Goal: Task Accomplishment & Management: Use online tool/utility

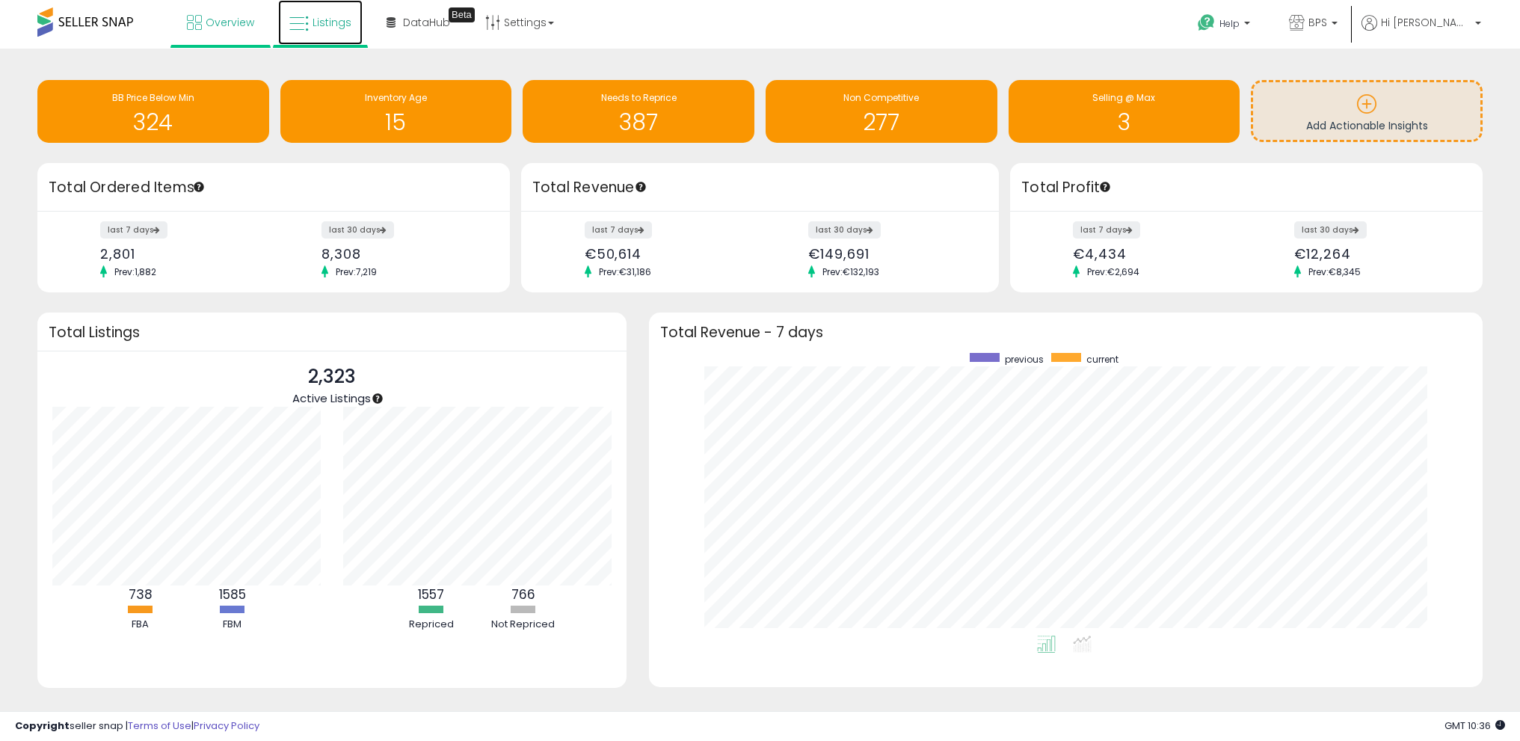
click at [325, 25] on span "Listings" at bounding box center [332, 22] width 39 height 15
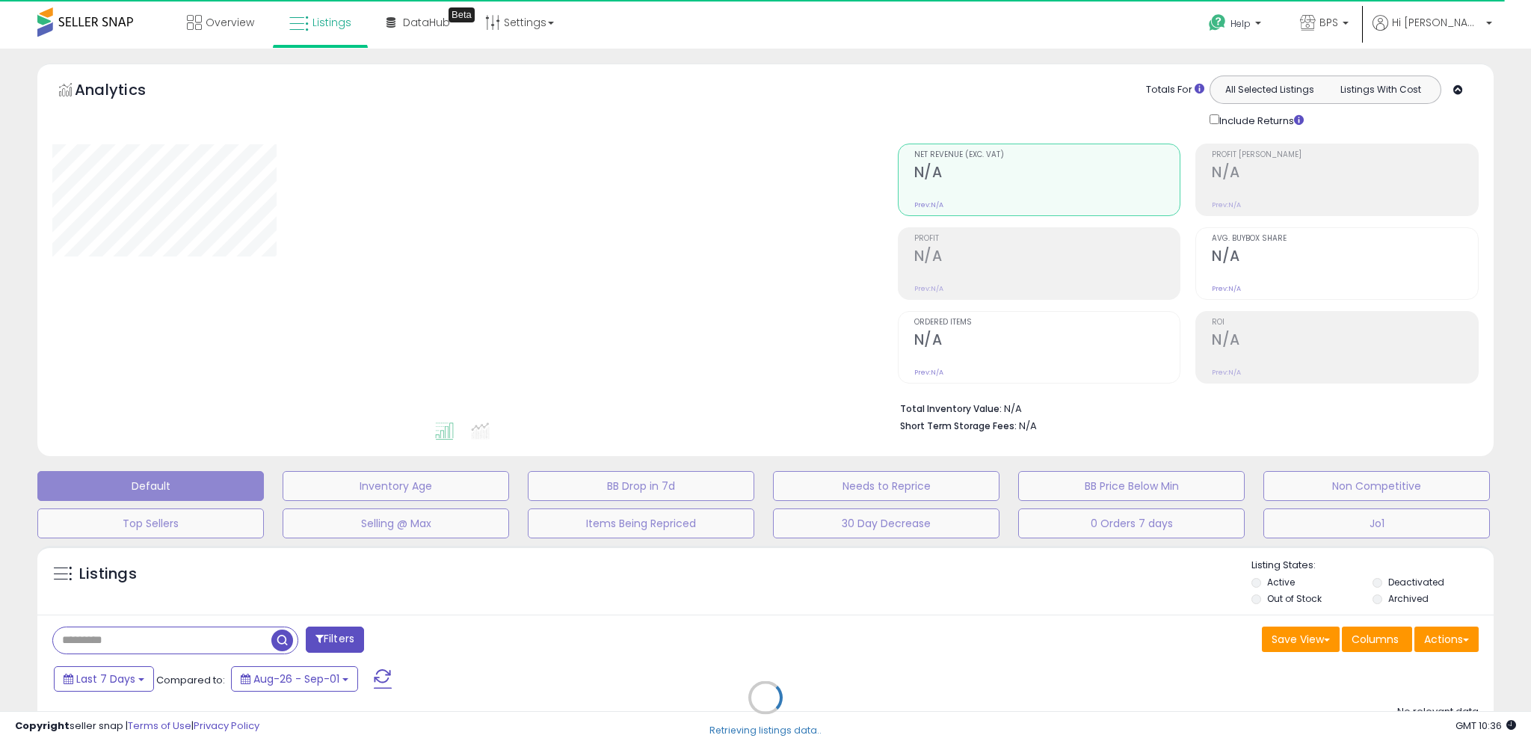
click at [1452, 640] on div "Retrieving listings data.." at bounding box center [765, 708] width 1479 height 341
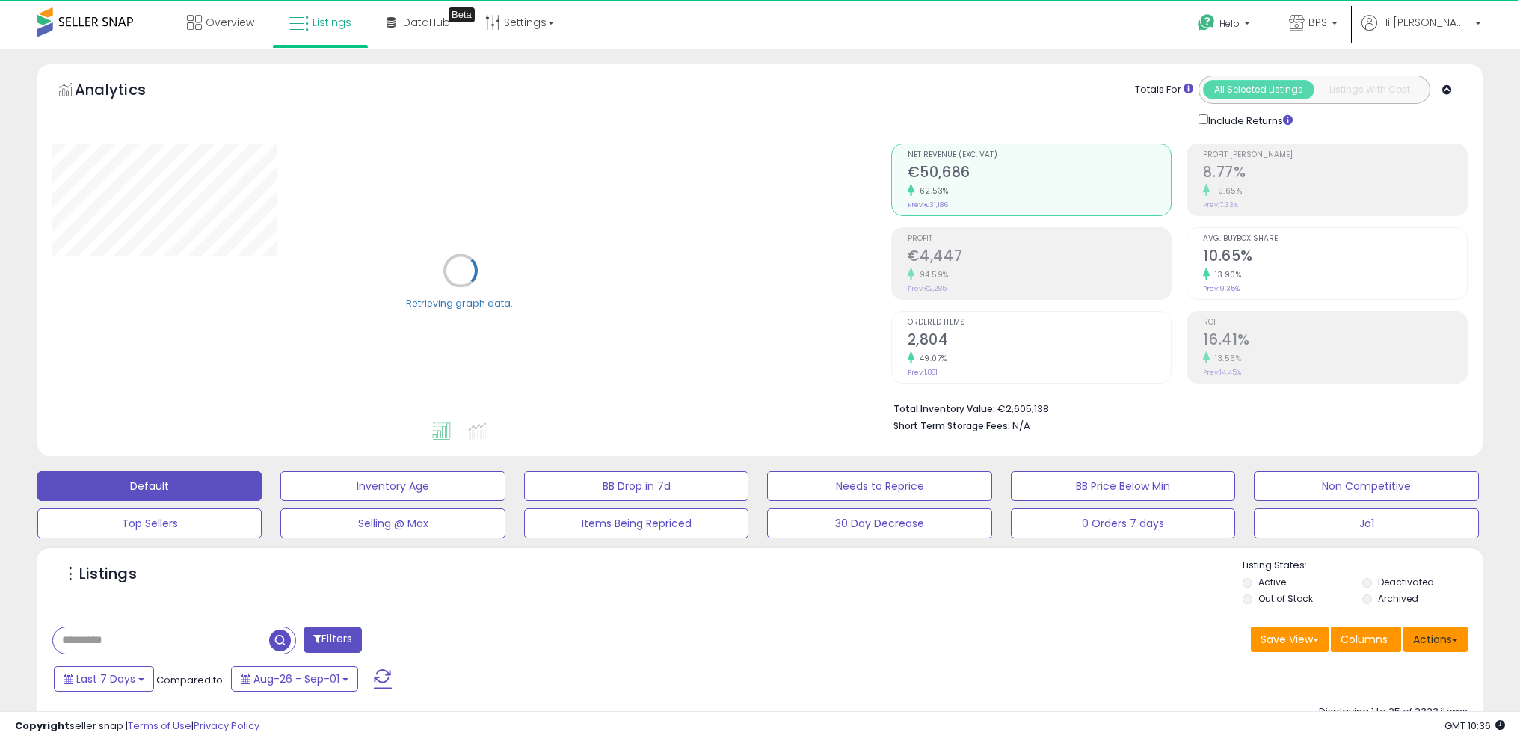
click at [1432, 636] on button "Actions" at bounding box center [1435, 639] width 64 height 25
click at [1418, 662] on link "Import" at bounding box center [1375, 670] width 164 height 23
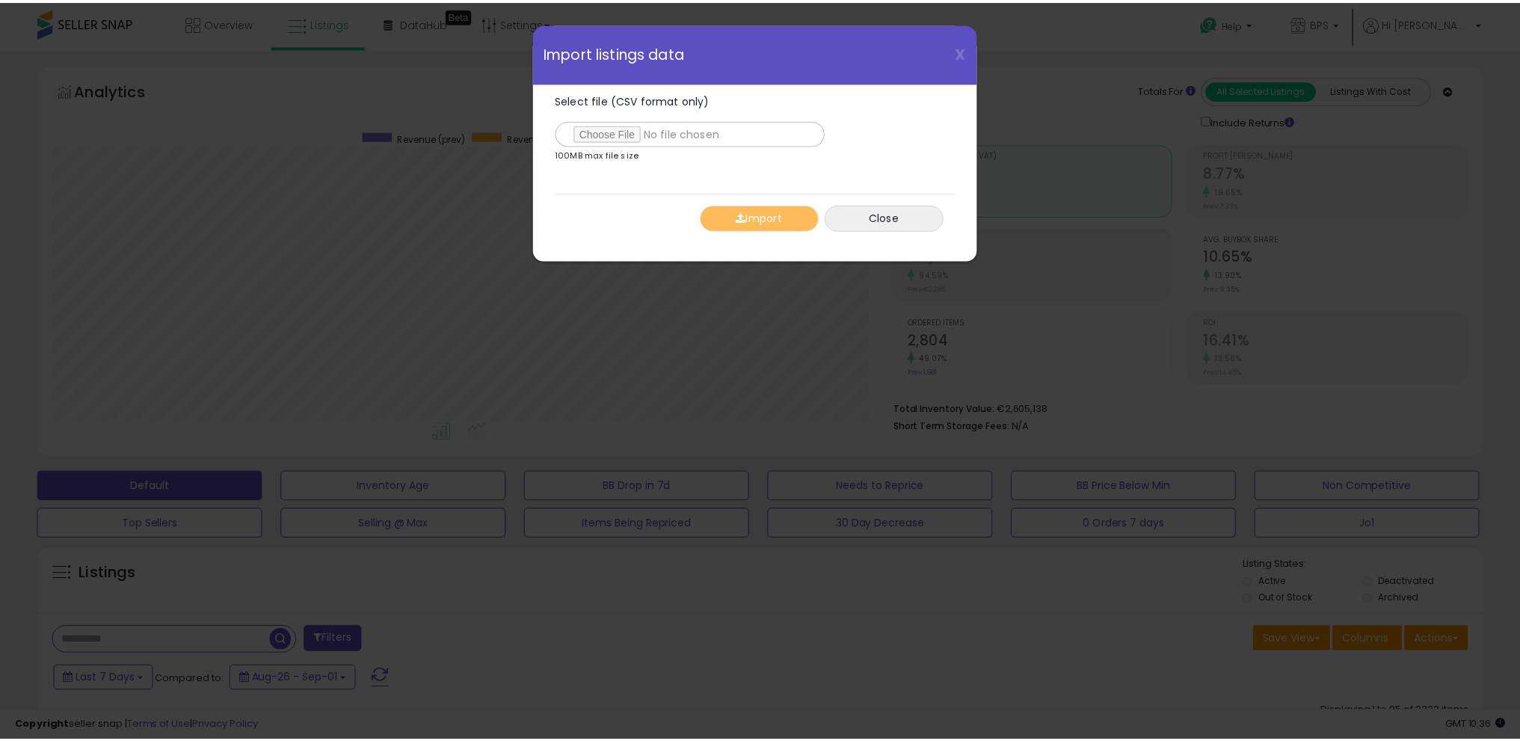
scroll to position [307, 845]
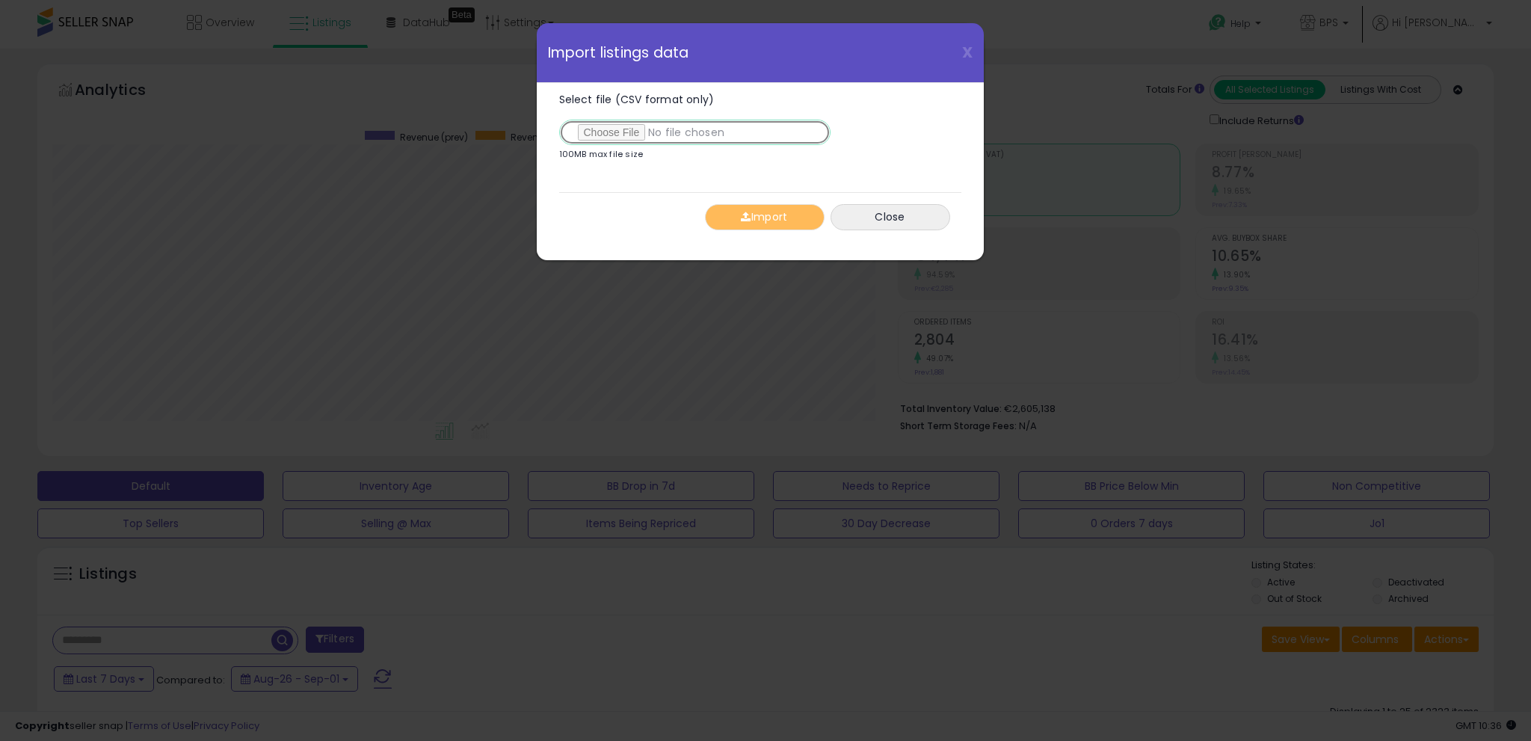
click at [607, 123] on input "Select file (CSV format only)" at bounding box center [694, 132] width 271 height 25
type input "**********"
click at [744, 229] on div "Import Close" at bounding box center [760, 216] width 402 height 49
click at [745, 222] on button "Import" at bounding box center [765, 217] width 120 height 26
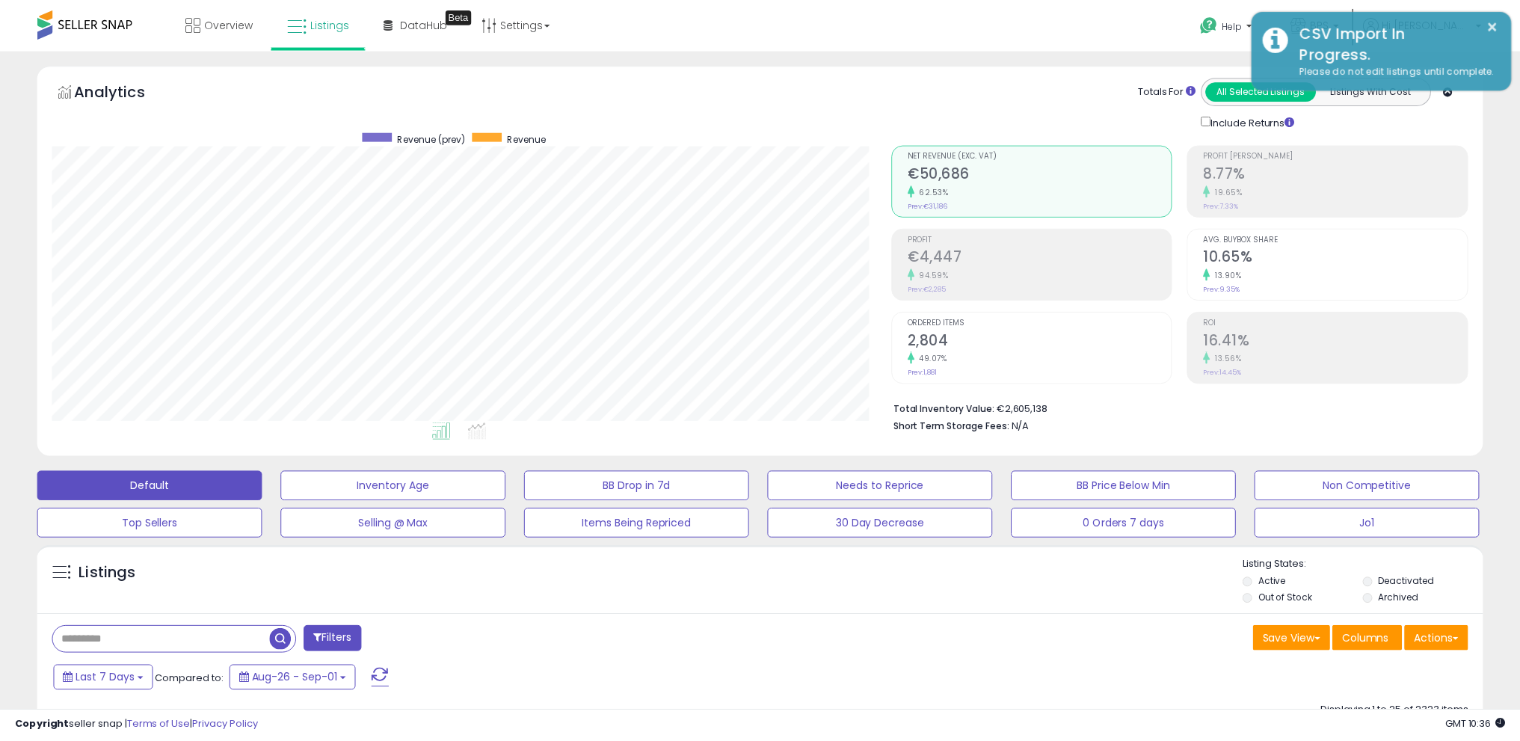
scroll to position [747413, 746881]
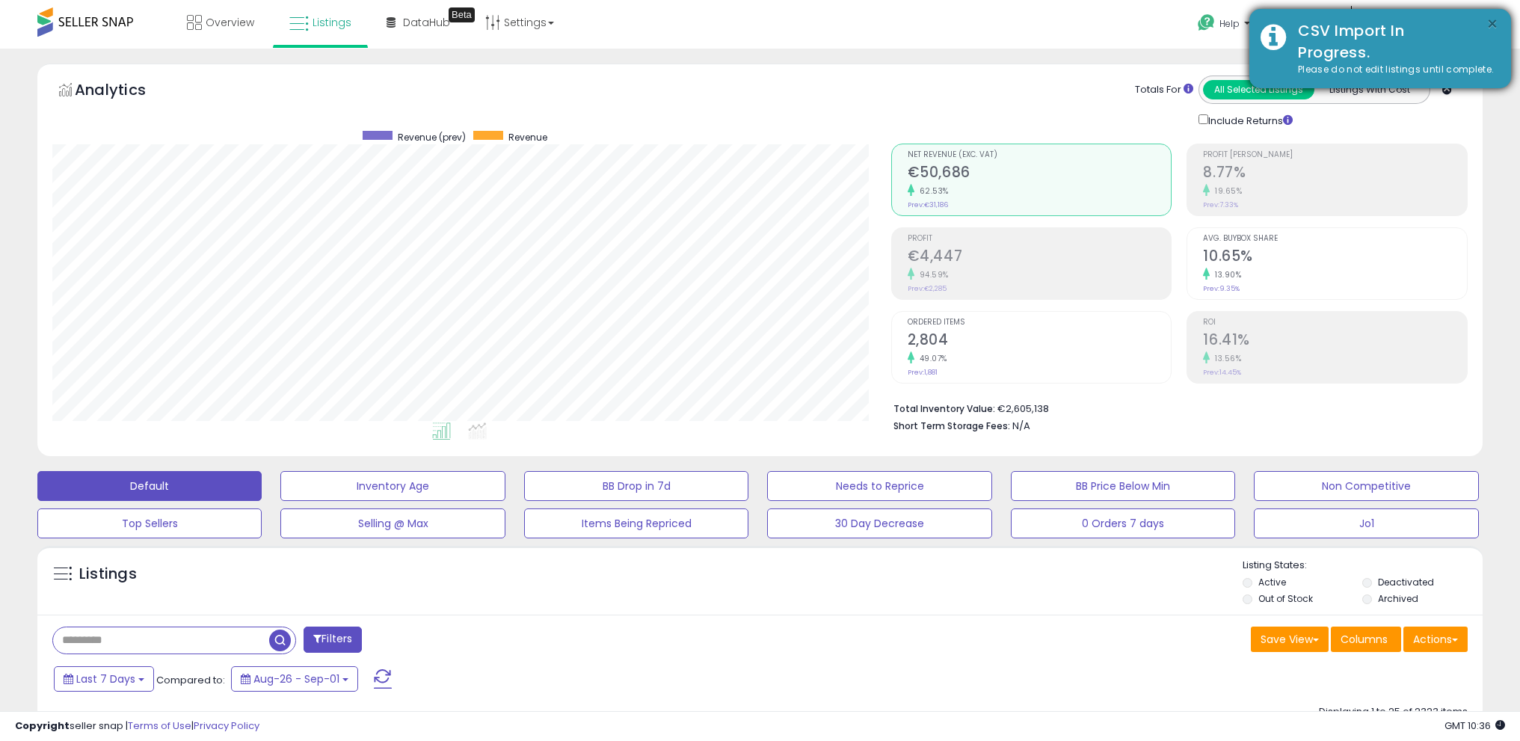
click at [1489, 26] on button "×" at bounding box center [1492, 24] width 12 height 19
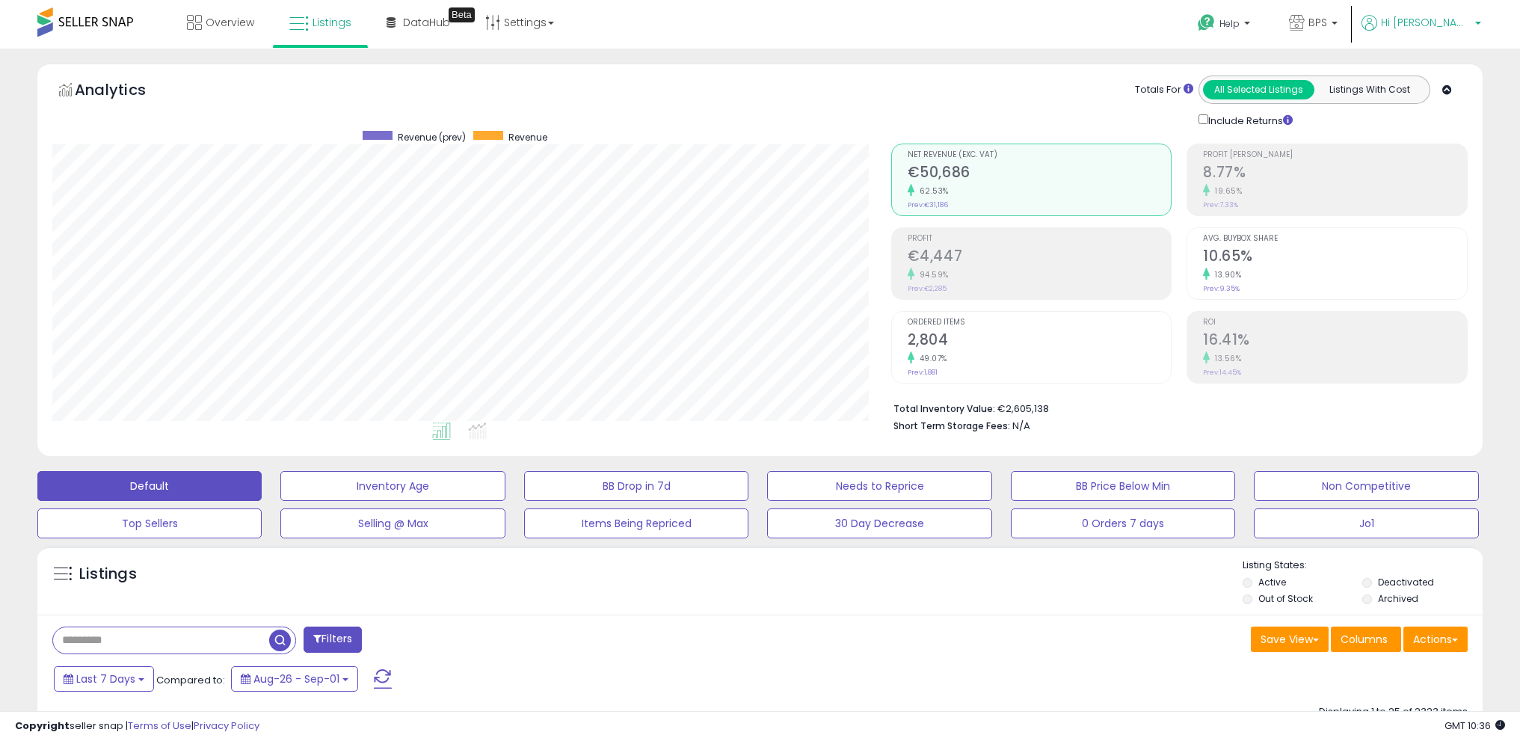
click at [1452, 25] on span "Hi [PERSON_NAME]" at bounding box center [1426, 22] width 90 height 15
click at [1451, 158] on link "Logout" at bounding box center [1447, 158] width 33 height 14
